Goal: Find specific page/section: Find specific page/section

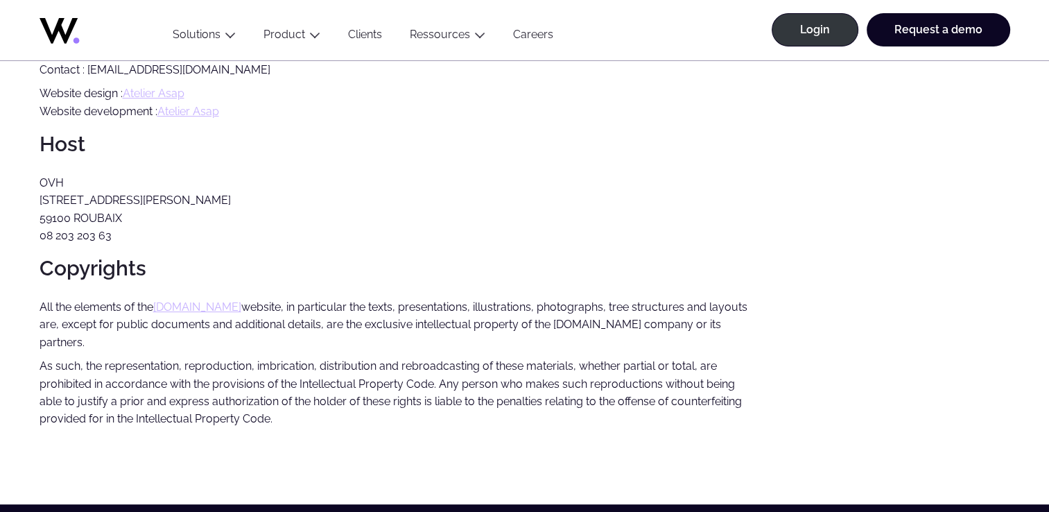
scroll to position [416, 0]
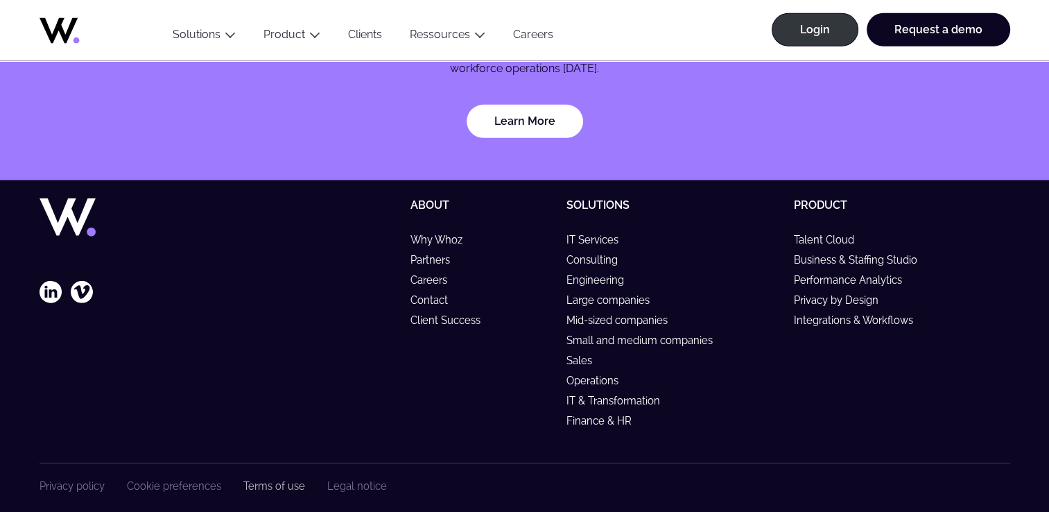
click at [269, 480] on link "Terms of use" at bounding box center [274, 486] width 62 height 12
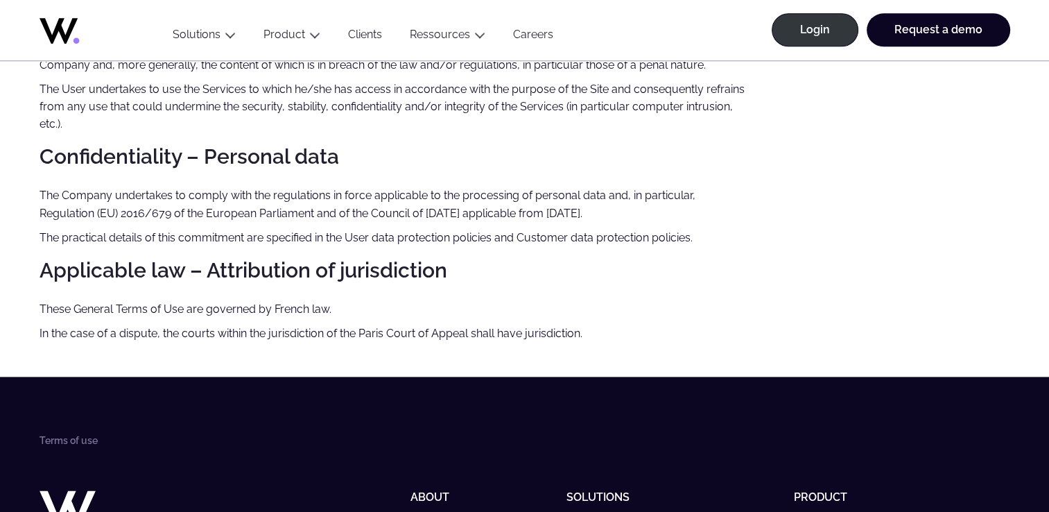
scroll to position [1803, 0]
